Goal: Information Seeking & Learning: Learn about a topic

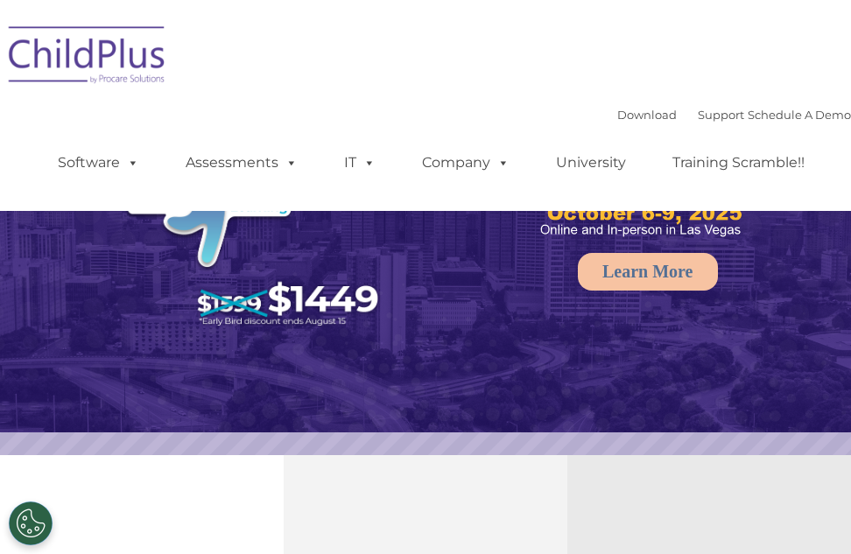
select select "MEDIUM"
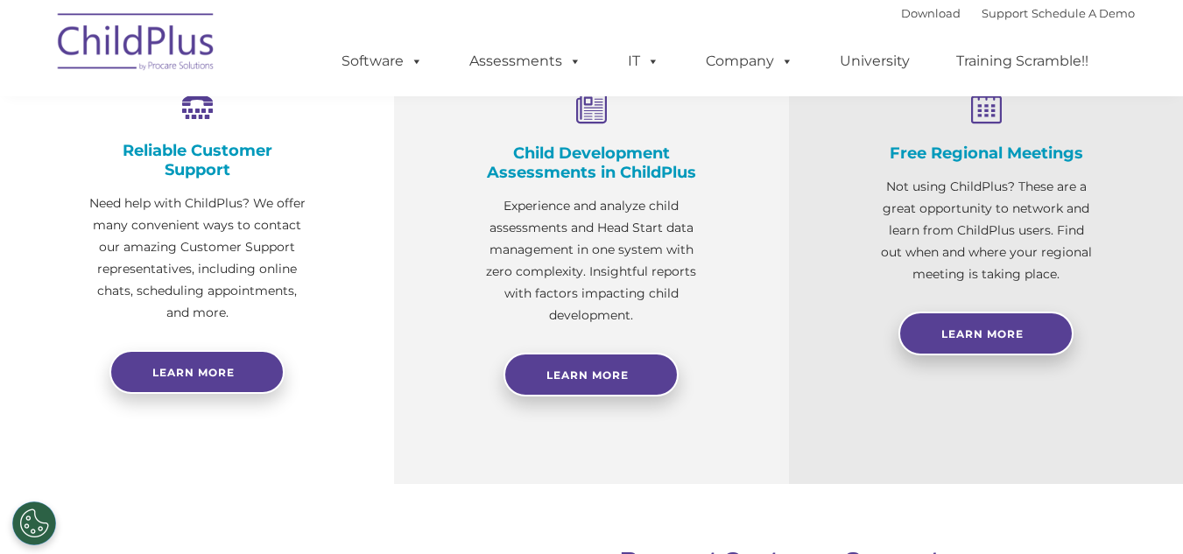
scroll to position [430, 0]
